Goal: Information Seeking & Learning: Check status

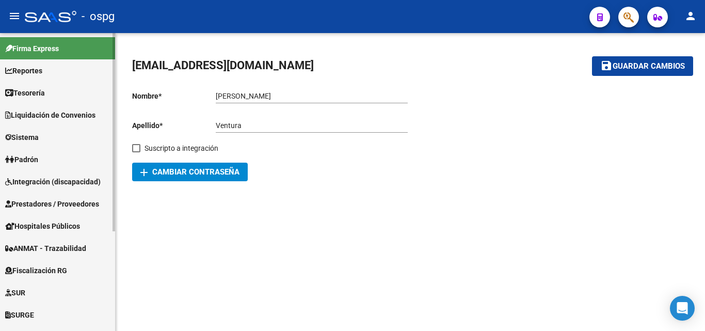
click at [50, 201] on span "Prestadores / Proveedores" at bounding box center [52, 203] width 94 height 11
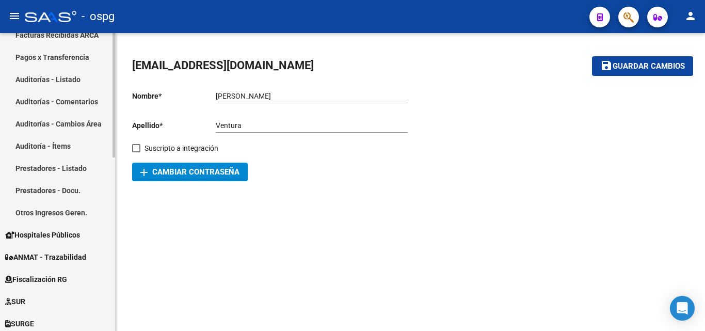
scroll to position [258, 0]
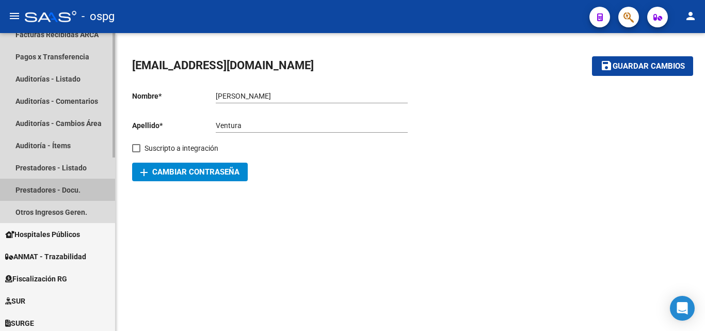
click at [53, 183] on link "Prestadores - Docu." at bounding box center [57, 190] width 115 height 22
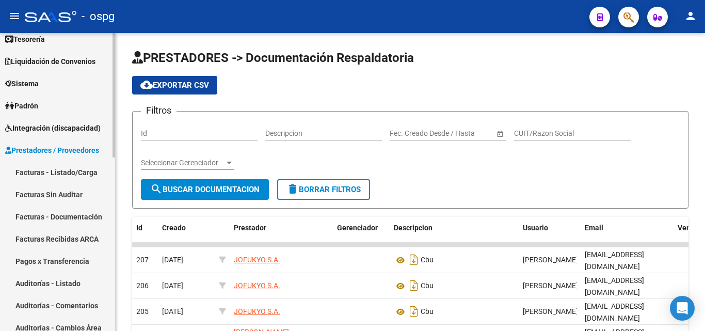
scroll to position [52, 0]
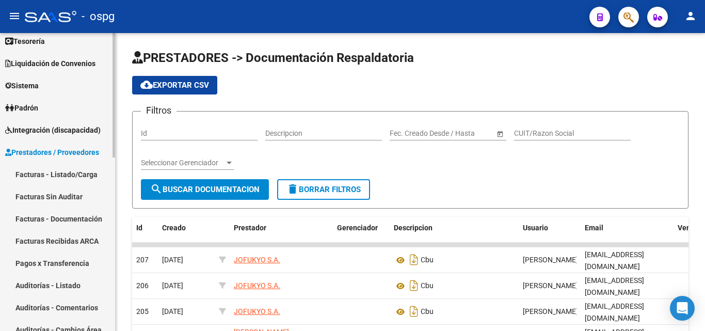
click at [50, 126] on span "Integración (discapacidad)" at bounding box center [52, 129] width 95 height 11
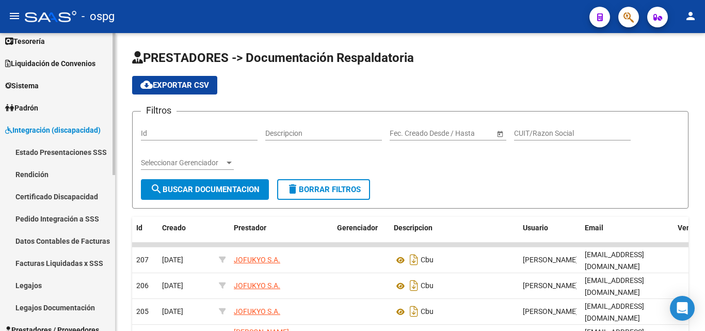
scroll to position [155, 0]
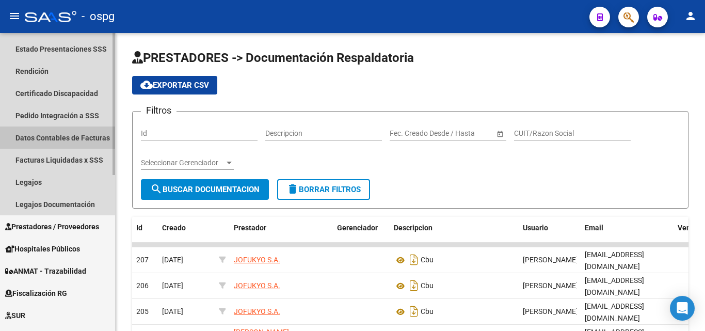
click at [76, 137] on link "Datos Contables de Facturas" at bounding box center [57, 137] width 115 height 22
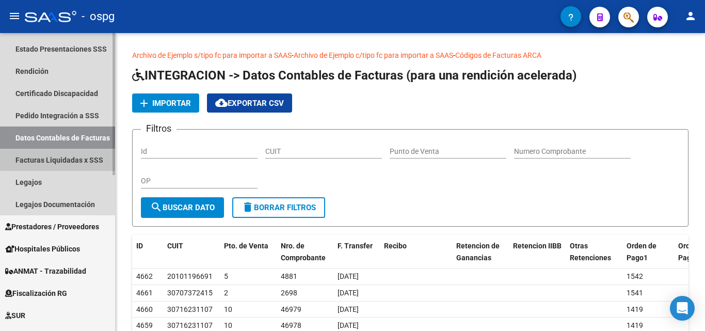
click at [77, 157] on link "Facturas Liquidadas x SSS" at bounding box center [57, 160] width 115 height 22
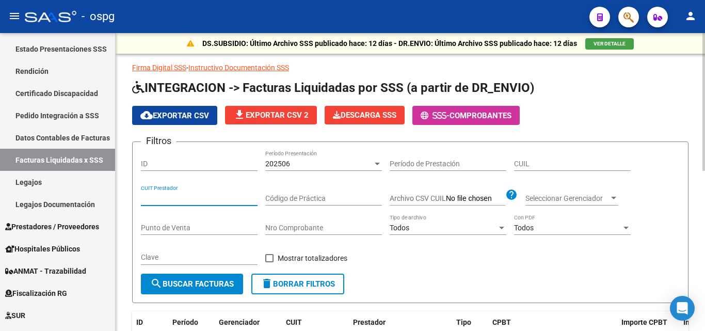
click at [193, 196] on input "CUIT Prestador" at bounding box center [199, 198] width 117 height 9
paste input "27-33182397-5"
type input "27-33182397-5"
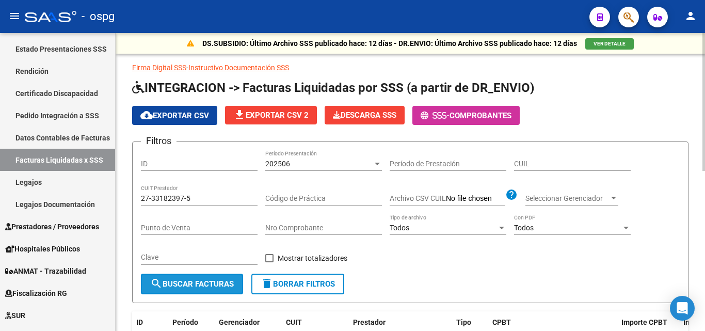
click at [192, 282] on span "search Buscar Facturas" at bounding box center [192, 283] width 84 height 9
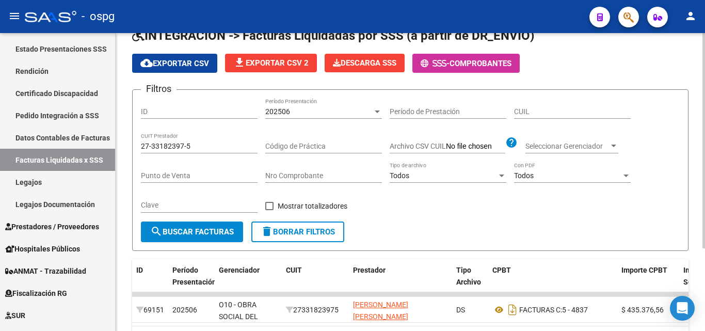
scroll to position [115, 0]
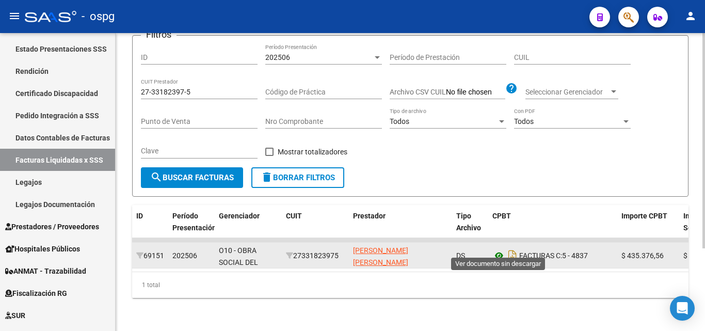
click at [502, 249] on icon at bounding box center [498, 255] width 13 height 12
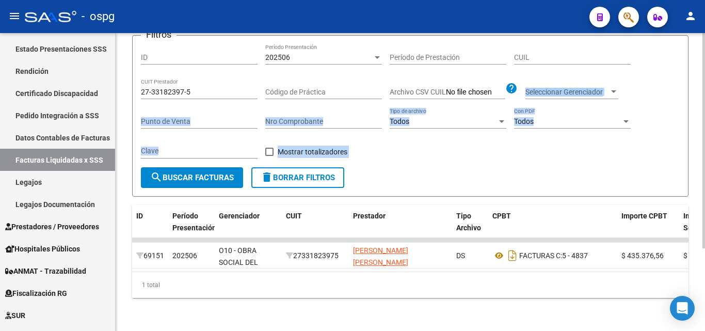
drag, startPoint x: 364, startPoint y: 173, endPoint x: 399, endPoint y: 98, distance: 83.1
click at [399, 98] on form "Filtros ID 202506 Período Presentación Período de Prestación CUIL 27-33182397-5…" at bounding box center [410, 115] width 556 height 161
click at [384, 164] on form "Filtros ID 202506 Período Presentación Período de Prestación CUIL 27-33182397-5…" at bounding box center [410, 115] width 556 height 161
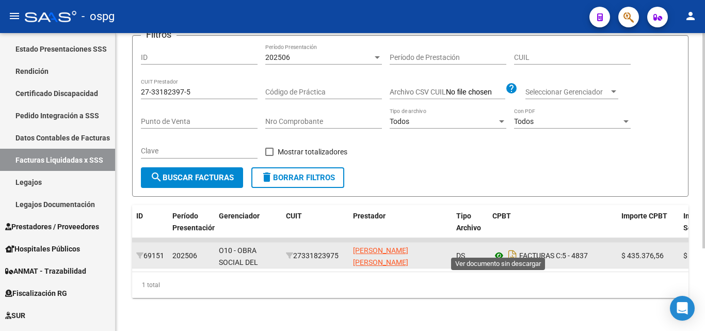
click at [500, 249] on icon at bounding box center [498, 255] width 13 height 12
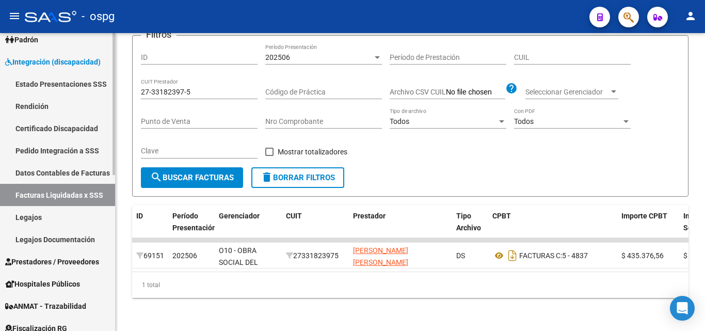
scroll to position [103, 0]
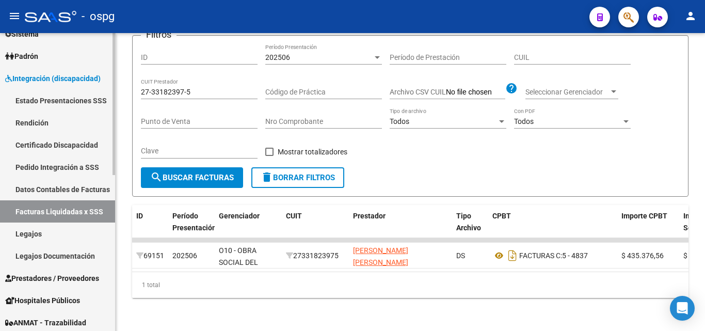
click at [55, 164] on link "Pedido Integración a SSS" at bounding box center [57, 167] width 115 height 22
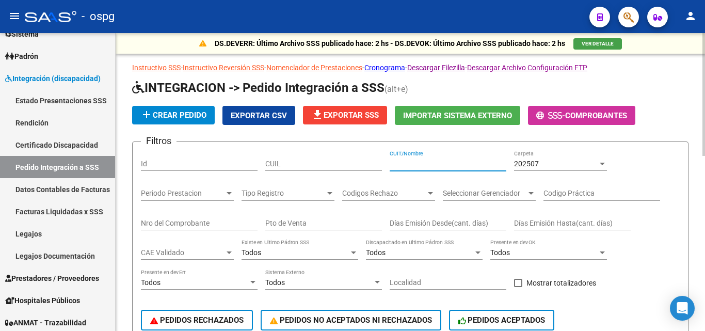
click at [411, 164] on input "CUIT/Nombre" at bounding box center [448, 163] width 117 height 9
click at [289, 166] on input "CUIL" at bounding box center [323, 163] width 117 height 9
paste input "20957730796"
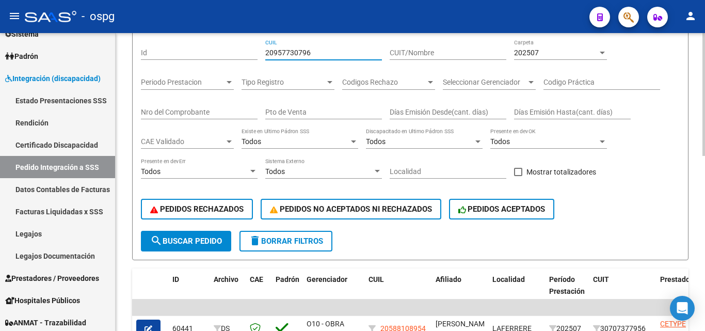
scroll to position [52, 0]
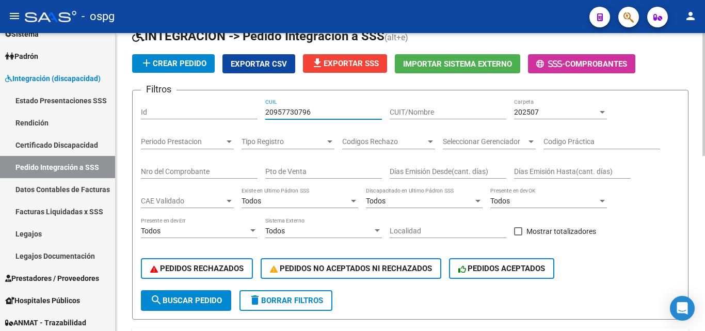
type input "20957730796"
click at [539, 111] on div "202507" at bounding box center [556, 112] width 84 height 9
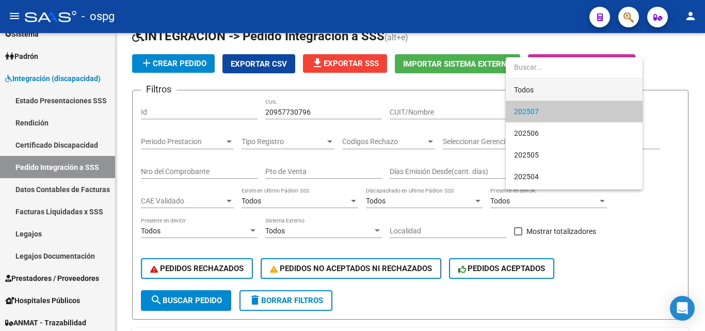
click at [538, 86] on span "Todos" at bounding box center [574, 90] width 120 height 22
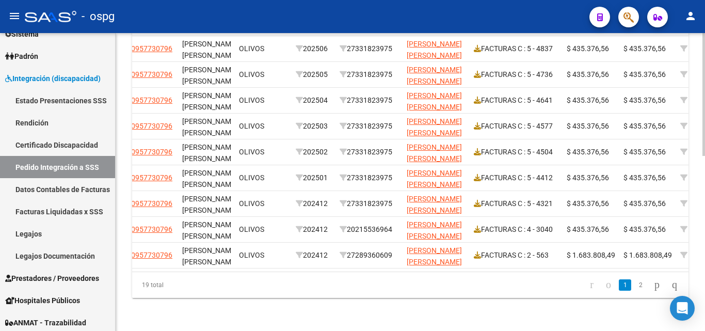
scroll to position [0, 0]
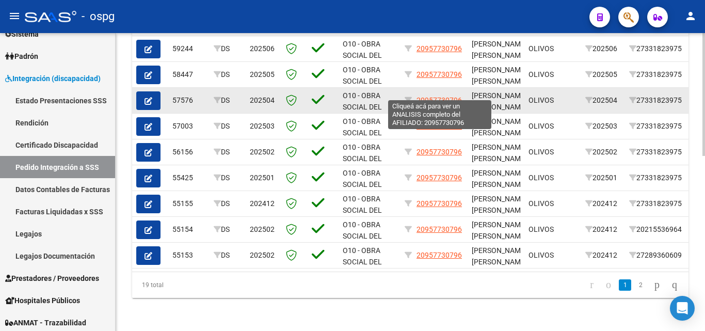
click at [432, 96] on span "20957730796" at bounding box center [438, 100] width 45 height 8
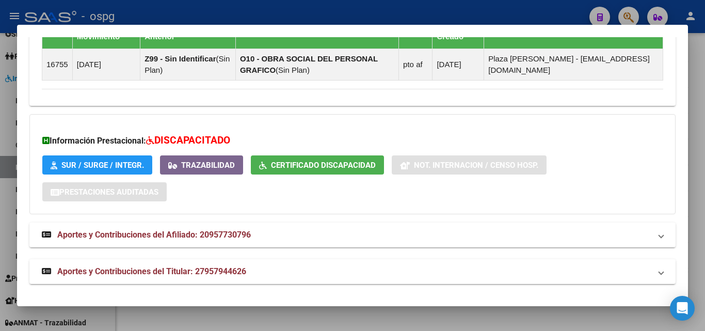
scroll to position [729, 0]
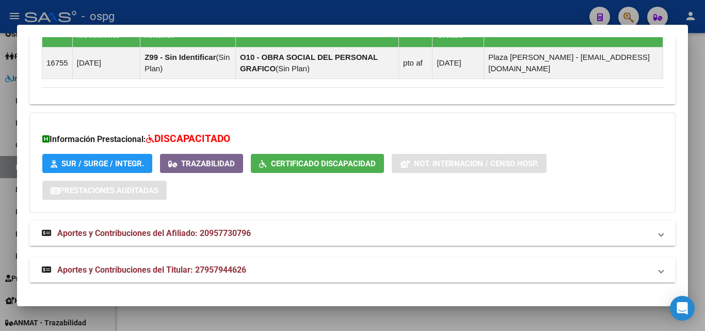
click at [237, 232] on span "Aportes y Contribuciones del Afiliado: 20957730796" at bounding box center [153, 233] width 193 height 10
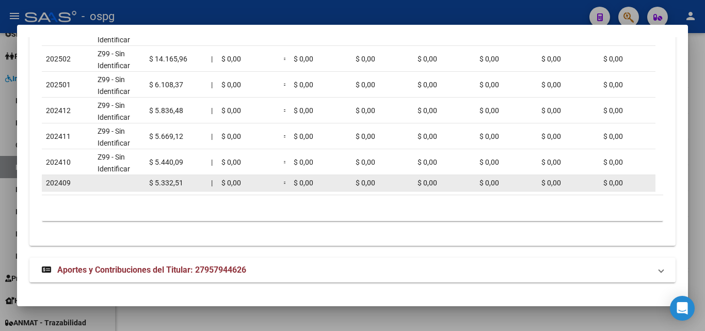
scroll to position [1154, 0]
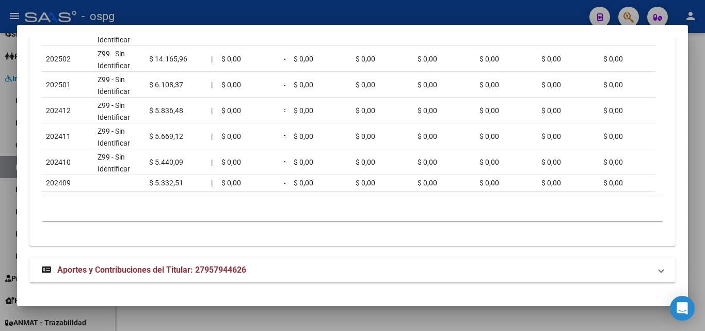
click at [224, 265] on span "Aportes y Contribuciones del Titular: 27957944626" at bounding box center [151, 270] width 189 height 10
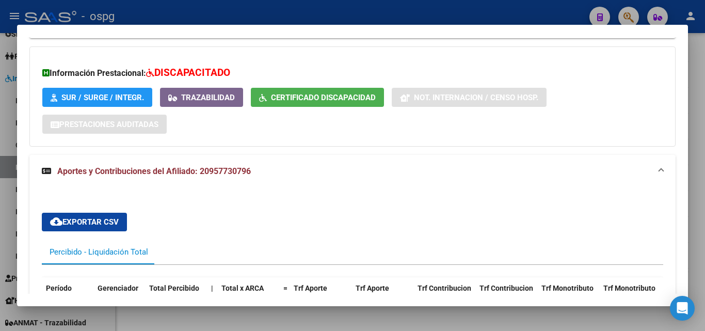
scroll to position [793, 0]
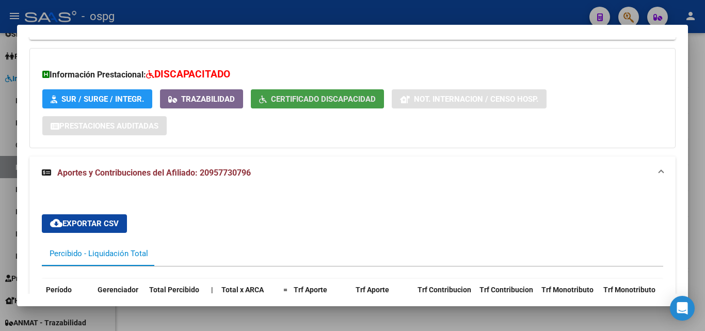
click at [314, 101] on span "Certificado Discapacidad" at bounding box center [323, 98] width 105 height 9
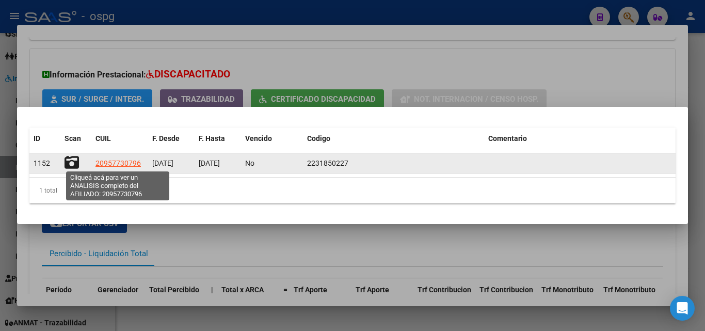
click at [117, 159] on span "20957730796" at bounding box center [117, 163] width 45 height 8
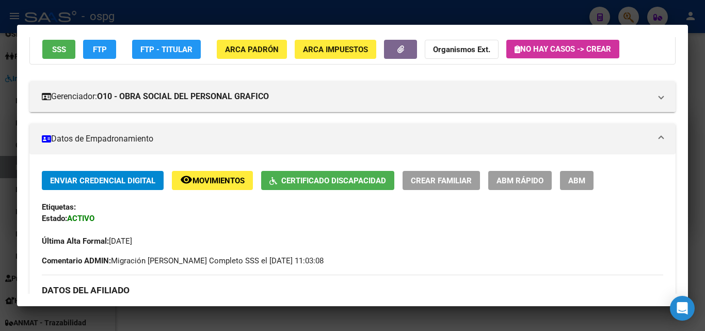
scroll to position [103, 0]
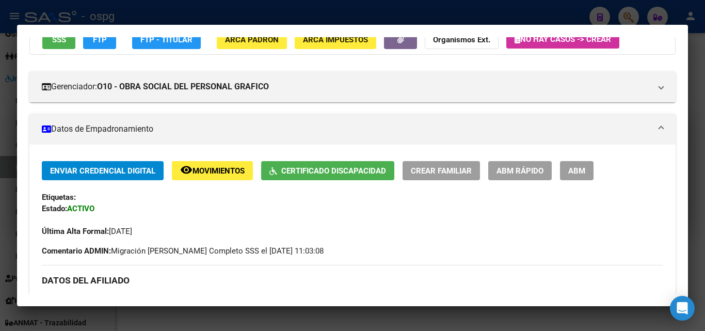
click at [313, 167] on span "Certificado Discapacidad" at bounding box center [333, 170] width 105 height 9
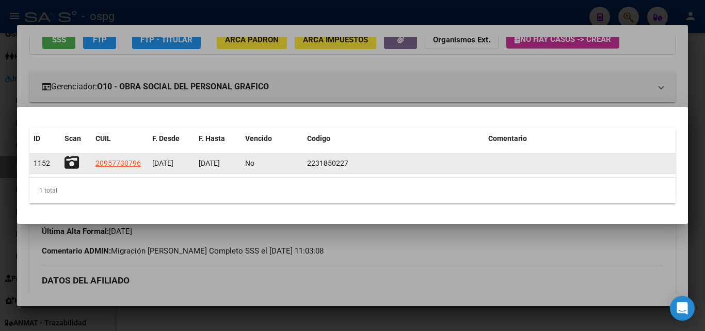
click at [73, 164] on icon at bounding box center [71, 162] width 14 height 14
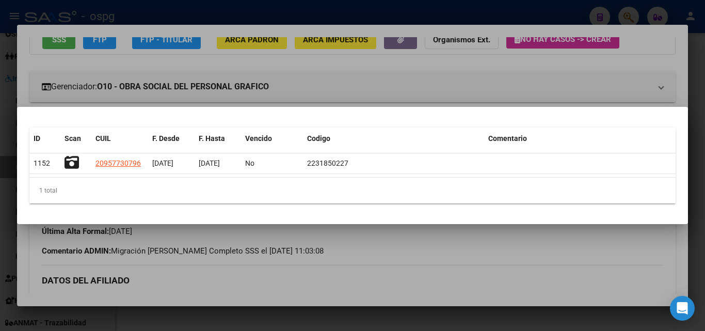
click at [331, 73] on div at bounding box center [352, 165] width 705 height 331
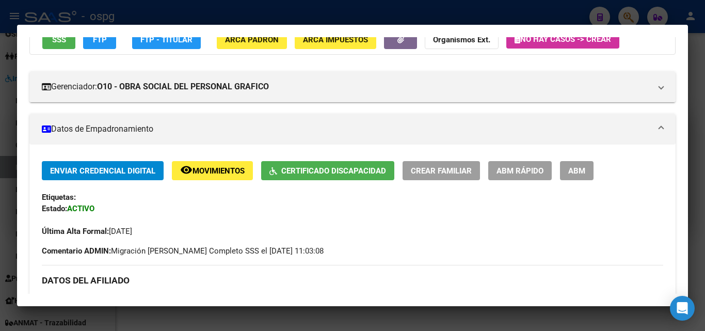
scroll to position [52, 0]
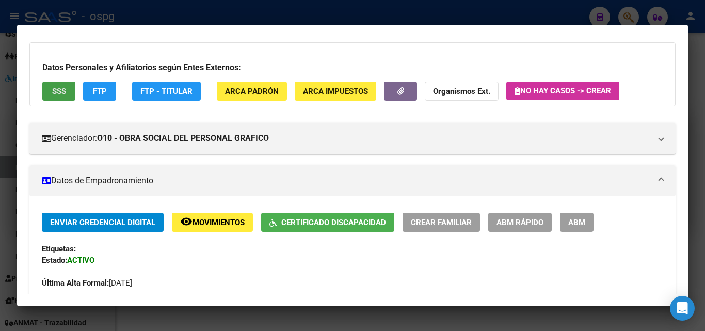
click at [57, 93] on span "SSS" at bounding box center [59, 91] width 14 height 9
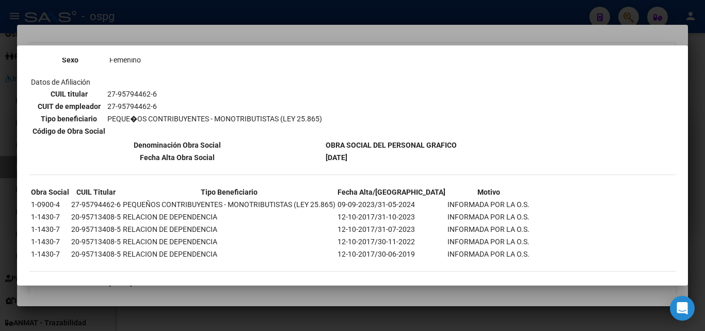
scroll to position [650, 0]
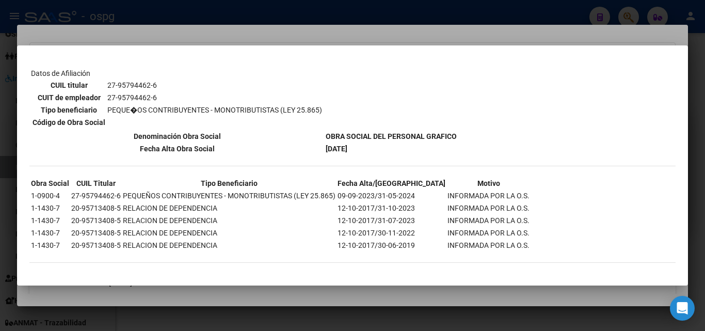
click at [314, 22] on div at bounding box center [352, 165] width 705 height 331
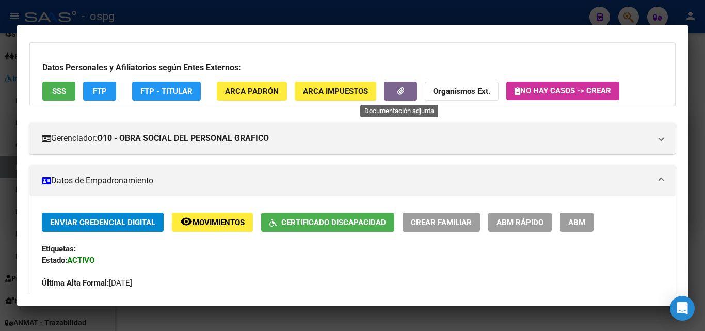
click at [390, 90] on button "button" at bounding box center [400, 91] width 33 height 19
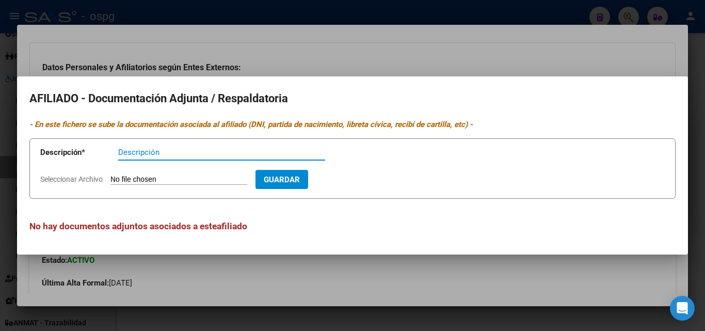
click at [349, 39] on div at bounding box center [352, 165] width 705 height 331
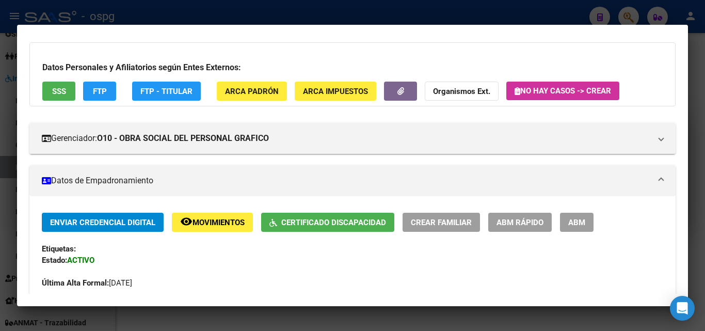
click at [70, 87] on button "SSS" at bounding box center [58, 91] width 33 height 19
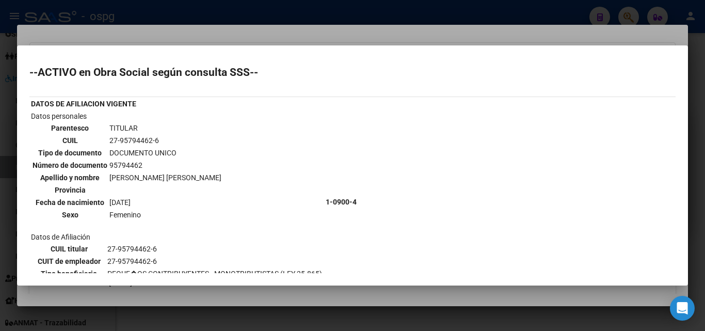
click at [298, 37] on div at bounding box center [352, 165] width 705 height 331
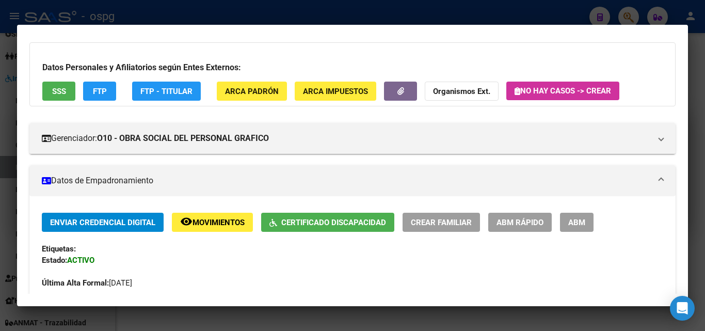
click at [330, 94] on span "ARCA Impuestos" at bounding box center [335, 91] width 65 height 9
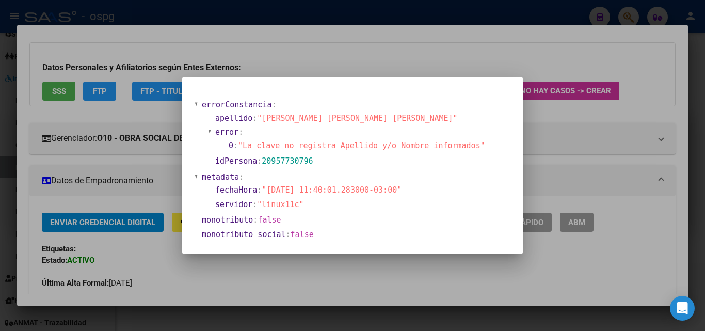
click at [378, 63] on div at bounding box center [352, 165] width 705 height 331
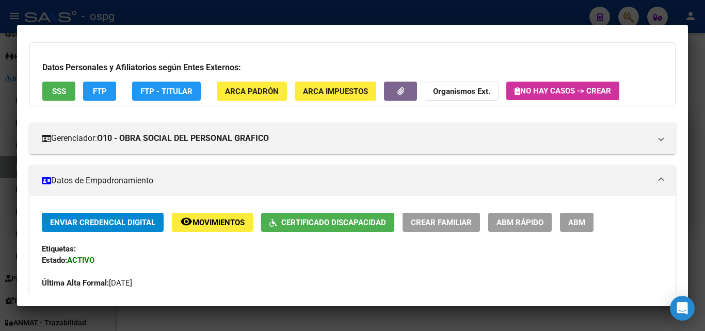
click at [243, 85] on button "ARCA Padrón" at bounding box center [252, 91] width 70 height 19
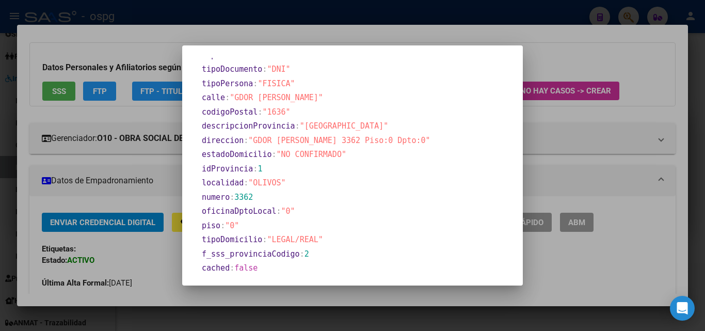
scroll to position [320, 0]
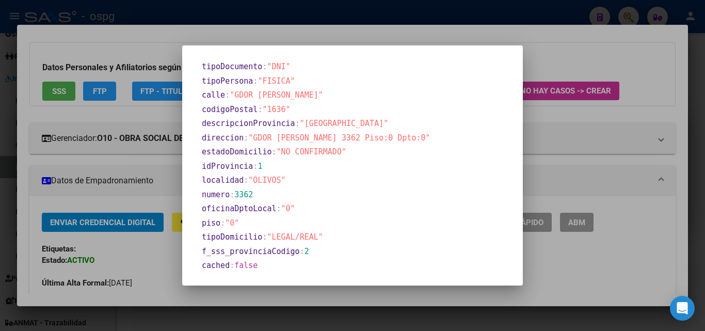
click at [534, 27] on div at bounding box center [352, 165] width 705 height 331
